Goal: Navigation & Orientation: Find specific page/section

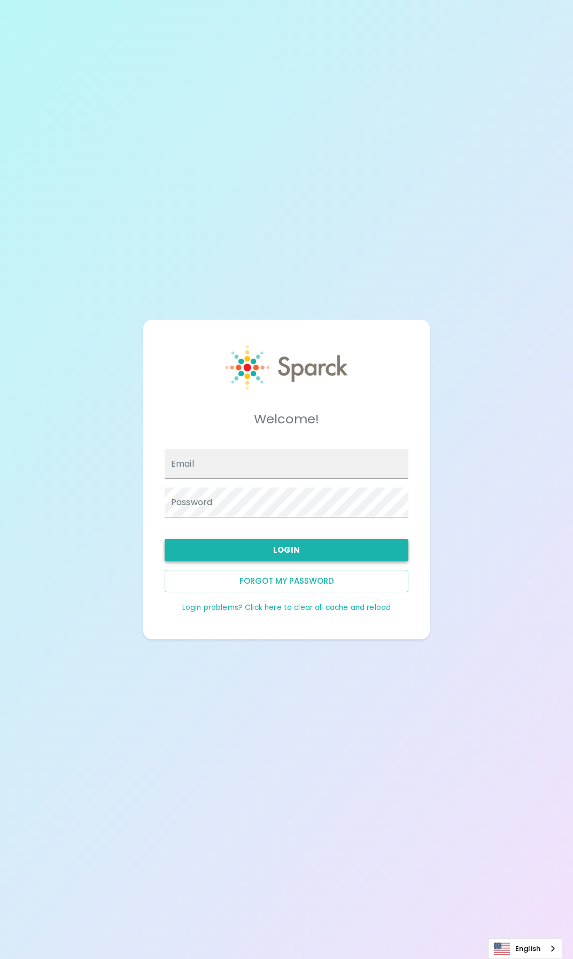
type input "[EMAIL_ADDRESS][DOMAIN_NAME]"
click at [296, 557] on button "Login" at bounding box center [287, 550] width 244 height 22
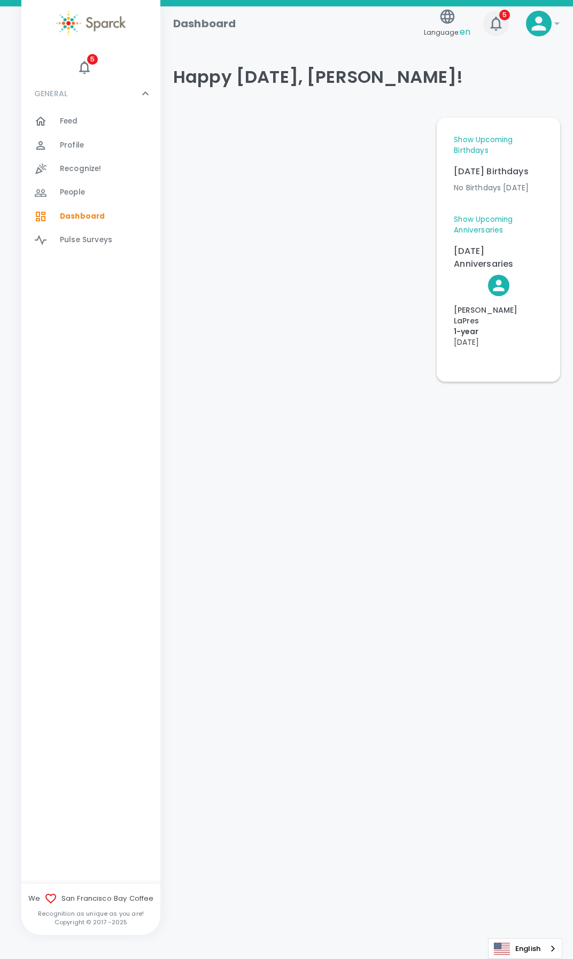
click at [501, 21] on icon "button" at bounding box center [496, 23] width 17 height 17
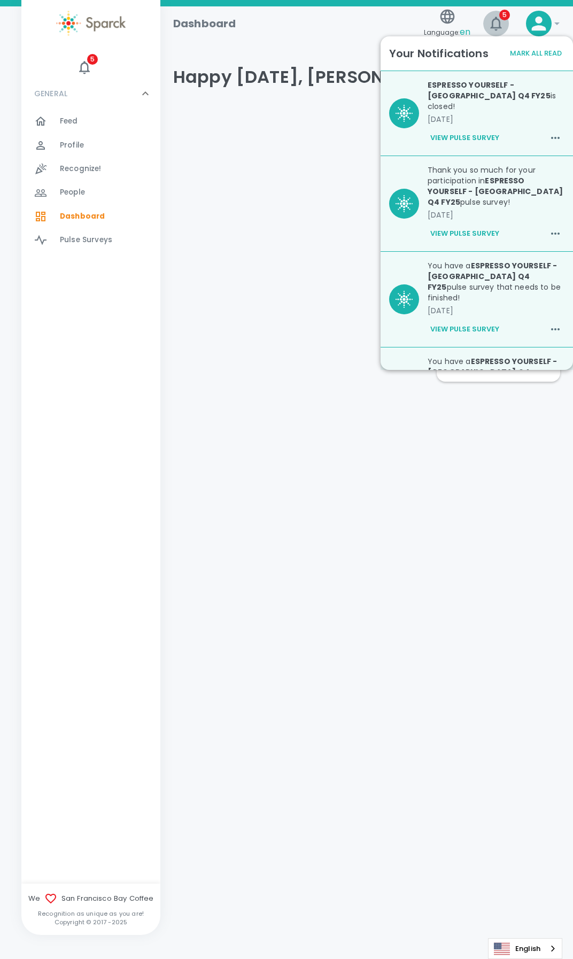
click at [500, 16] on span "5" at bounding box center [504, 15] width 11 height 11
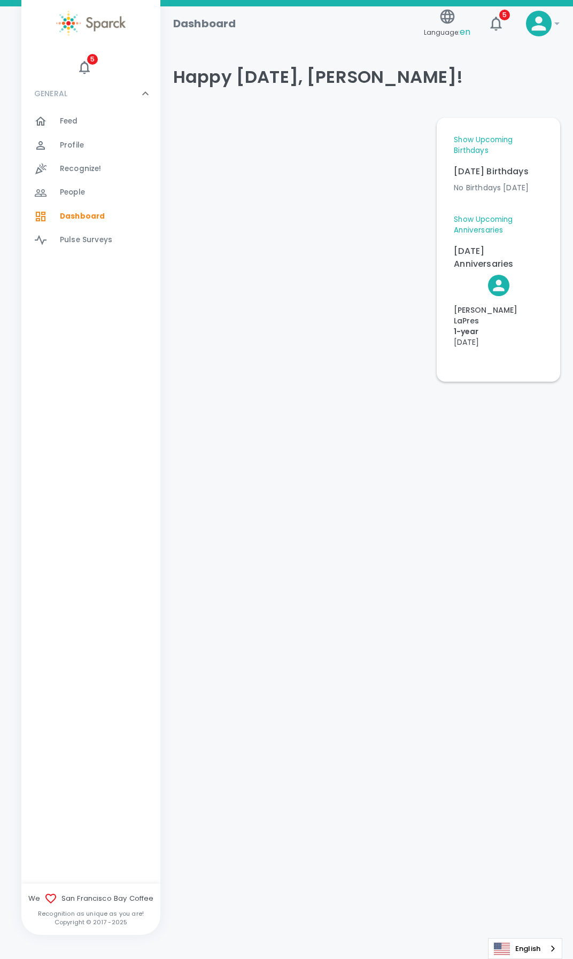
click at [354, 28] on div "Dashboard" at bounding box center [292, 19] width 255 height 26
click at [108, 28] on img at bounding box center [90, 23] width 69 height 25
click at [65, 198] on span "People 0" at bounding box center [72, 192] width 25 height 15
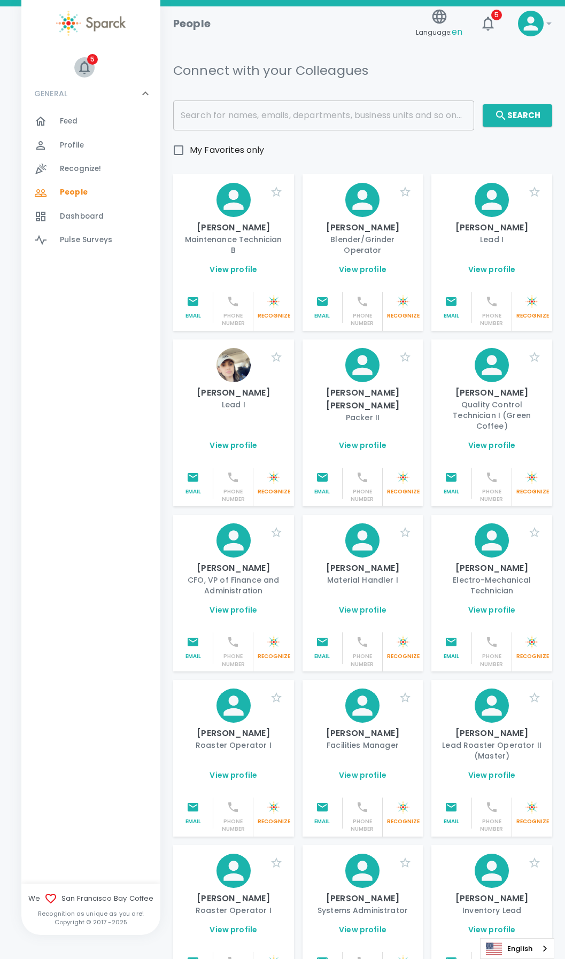
click at [90, 62] on span "5" at bounding box center [92, 59] width 11 height 11
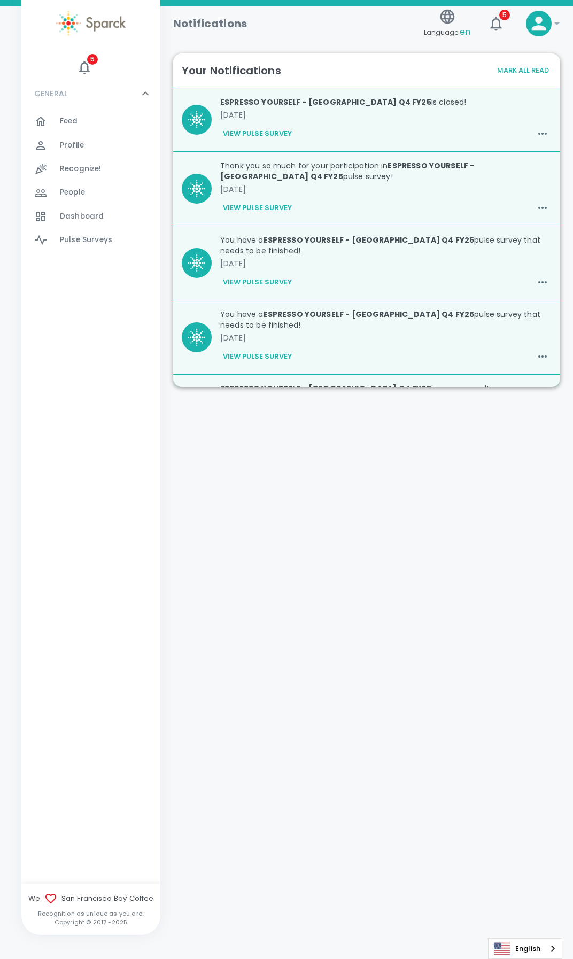
click at [67, 125] on span "Feed" at bounding box center [69, 121] width 18 height 11
